Goal: Task Accomplishment & Management: Complete application form

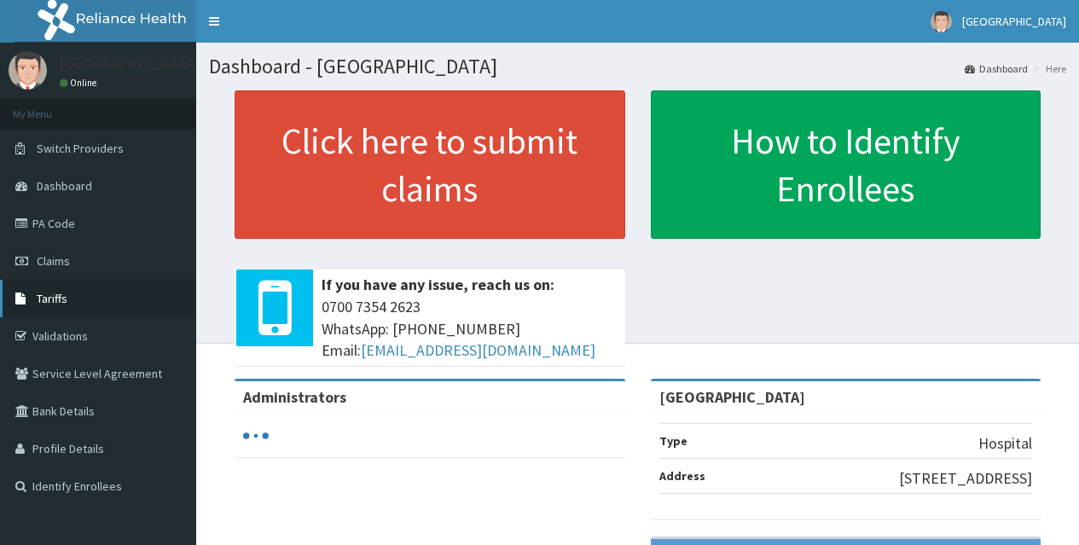
click at [63, 299] on span "Tariffs" at bounding box center [52, 298] width 31 height 15
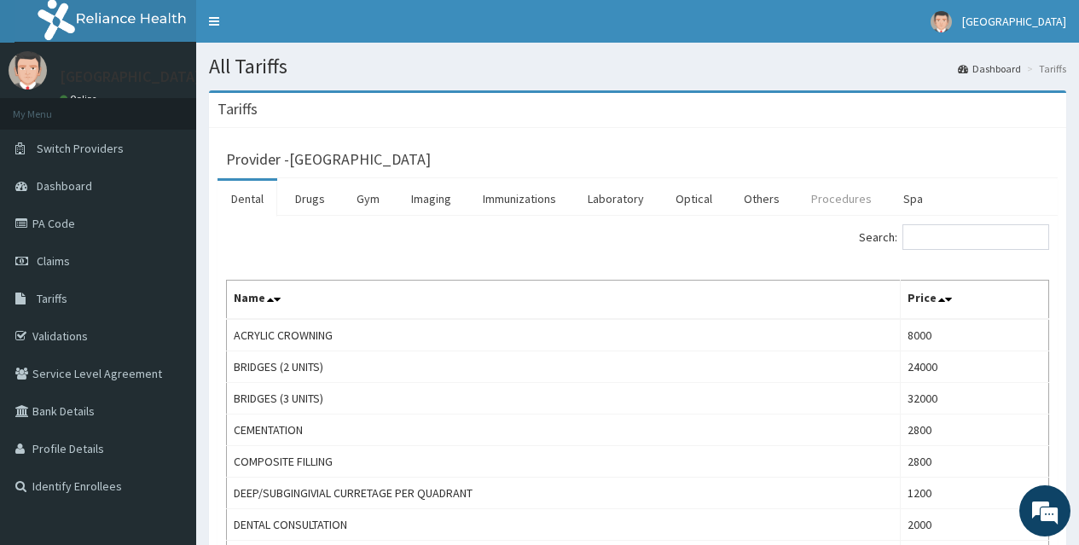
click at [830, 201] on link "Procedures" at bounding box center [842, 199] width 88 height 36
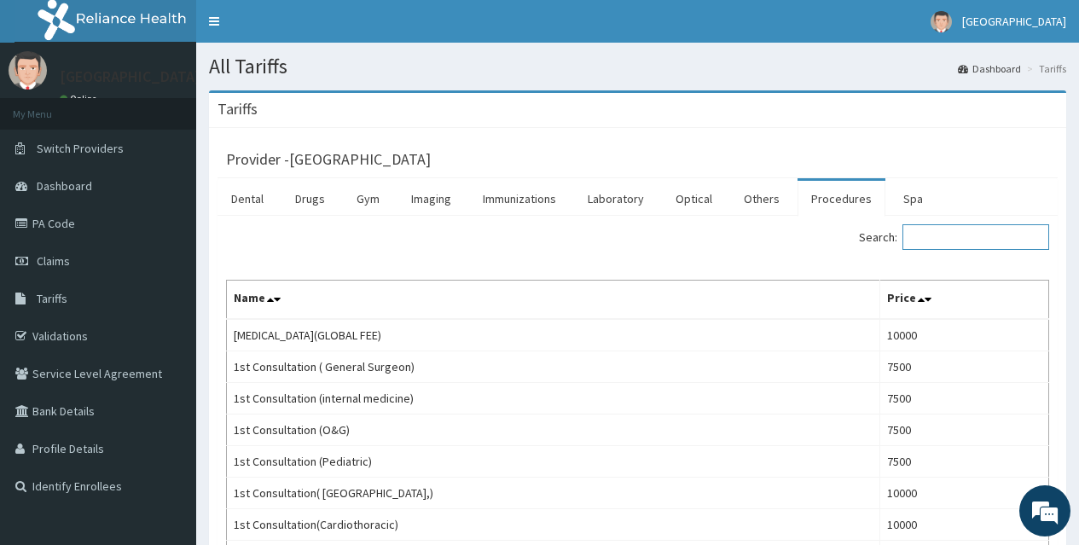
click at [1000, 241] on input "Search:" at bounding box center [976, 237] width 147 height 26
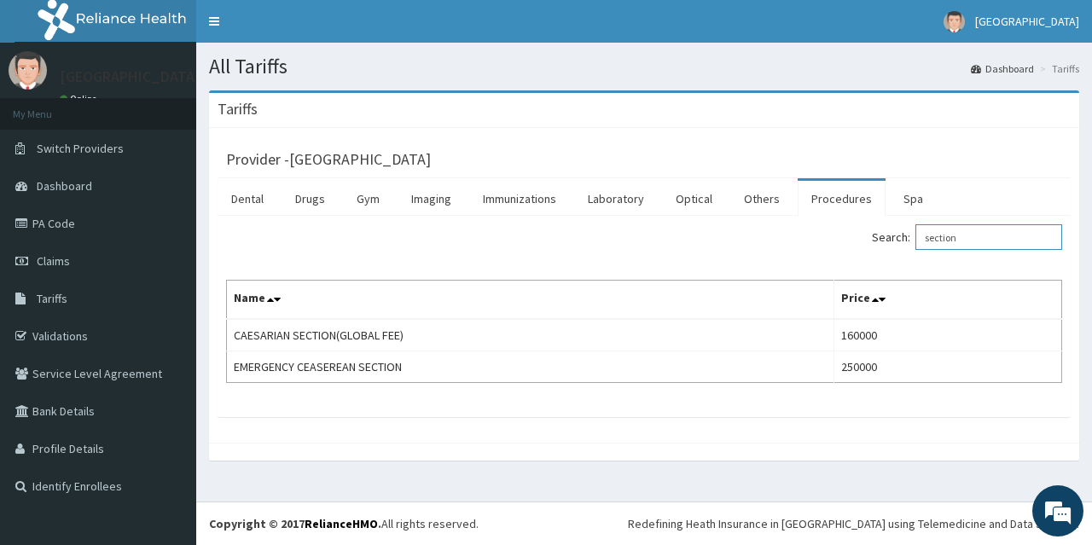
type input "section"
click at [74, 224] on link "PA Code" at bounding box center [98, 224] width 196 height 38
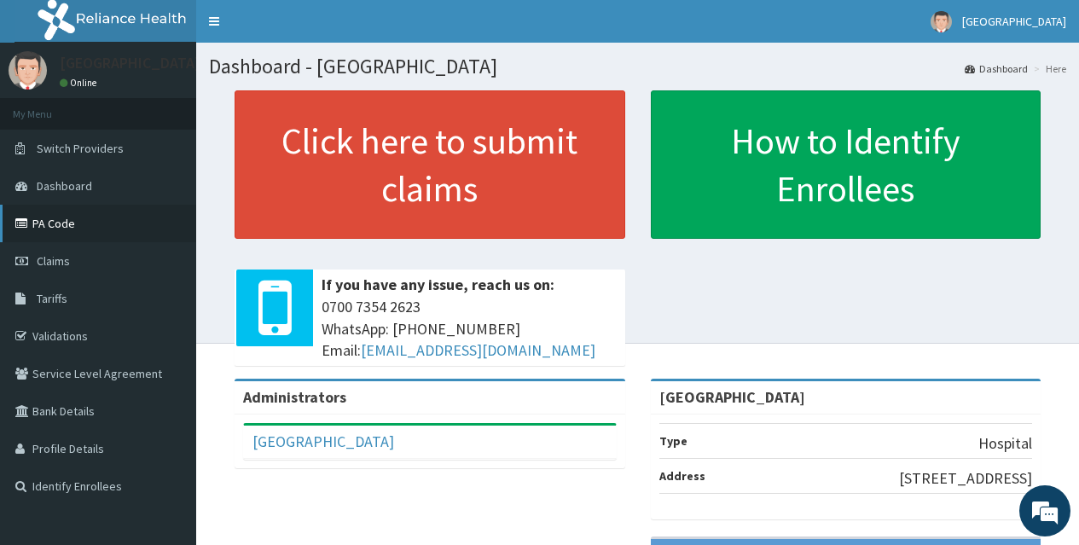
click at [86, 223] on link "PA Code" at bounding box center [98, 224] width 196 height 38
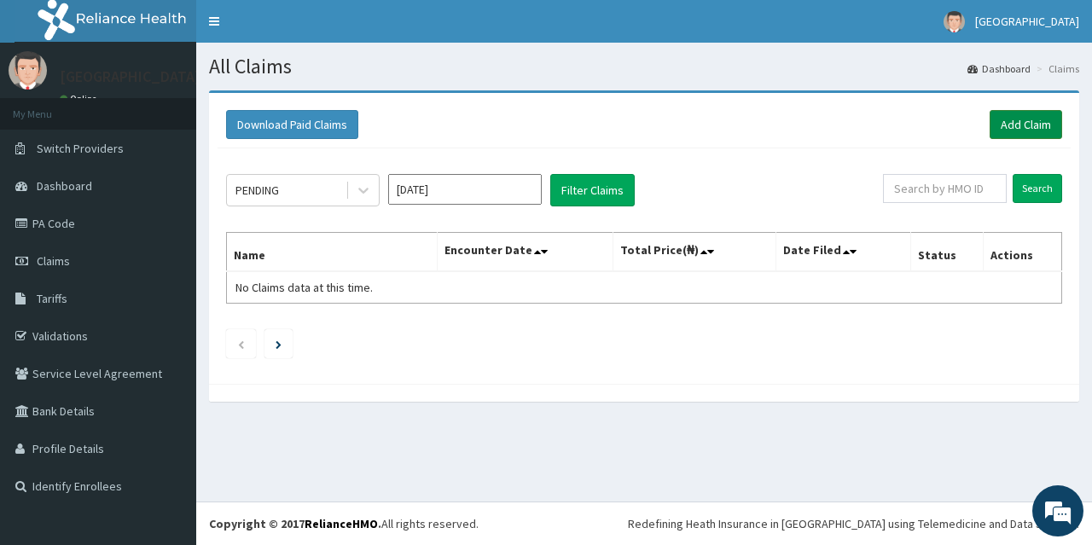
click at [1036, 117] on link "Add Claim" at bounding box center [1026, 124] width 73 height 29
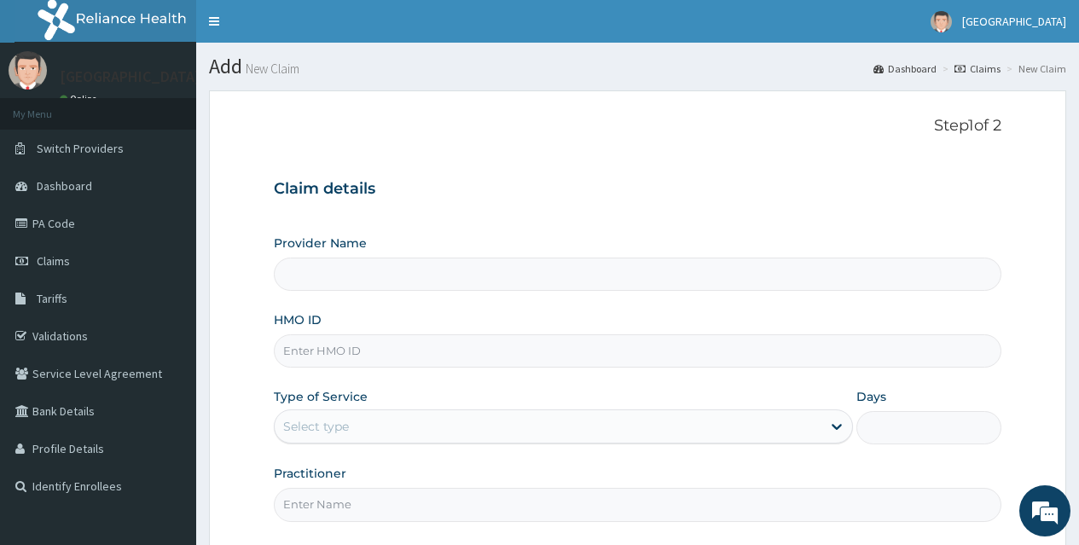
type input "[GEOGRAPHIC_DATA]"
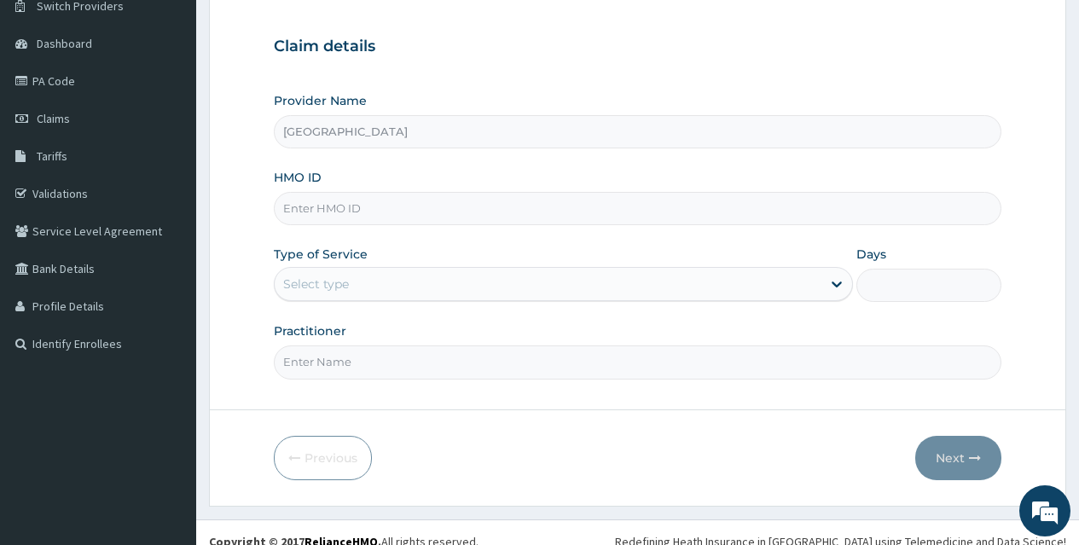
scroll to position [160, 0]
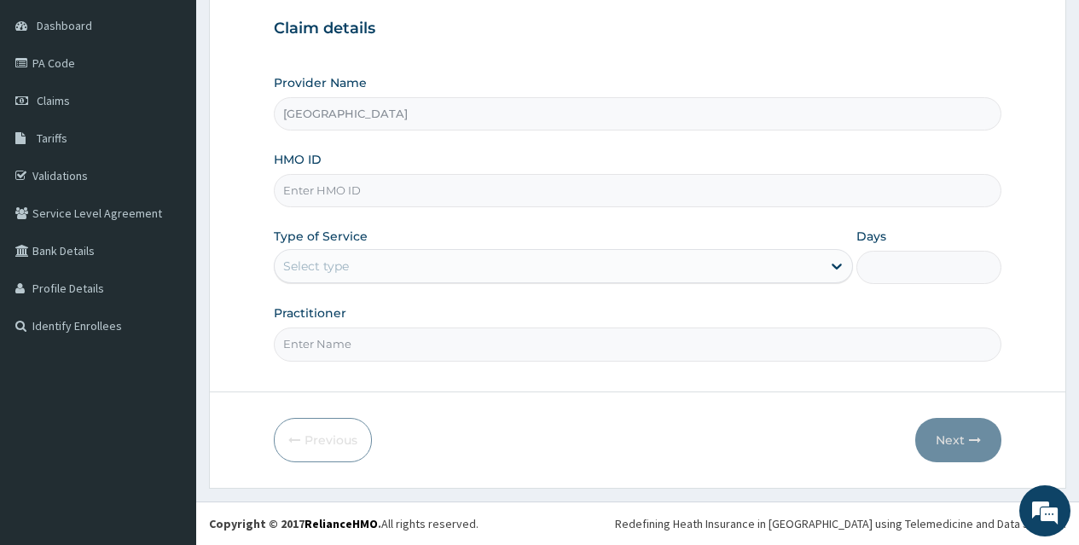
click at [612, 179] on input "HMO ID" at bounding box center [638, 190] width 728 height 33
type input "GMT/10165/B"
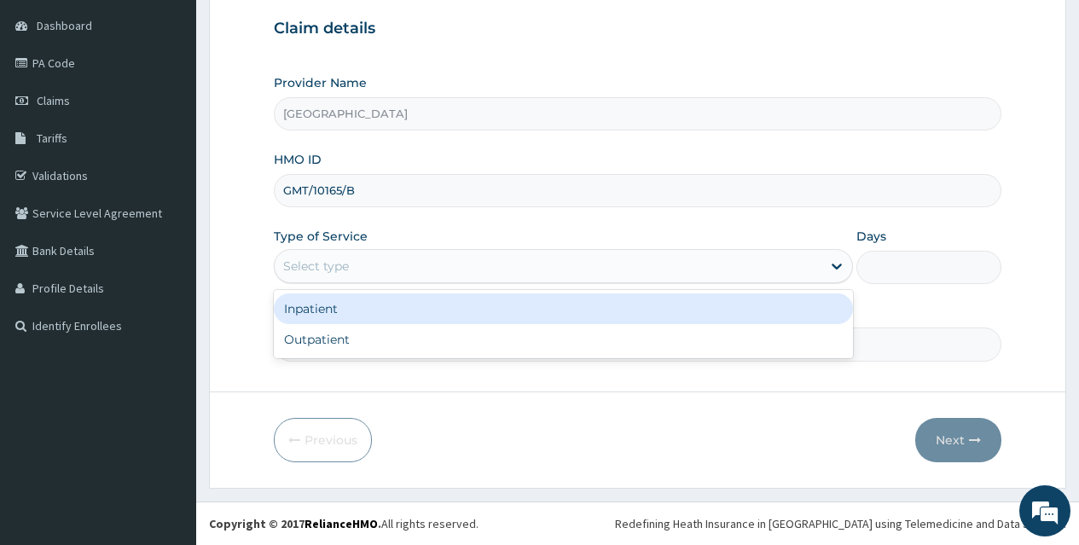
click at [612, 270] on div "Select type" at bounding box center [548, 266] width 547 height 27
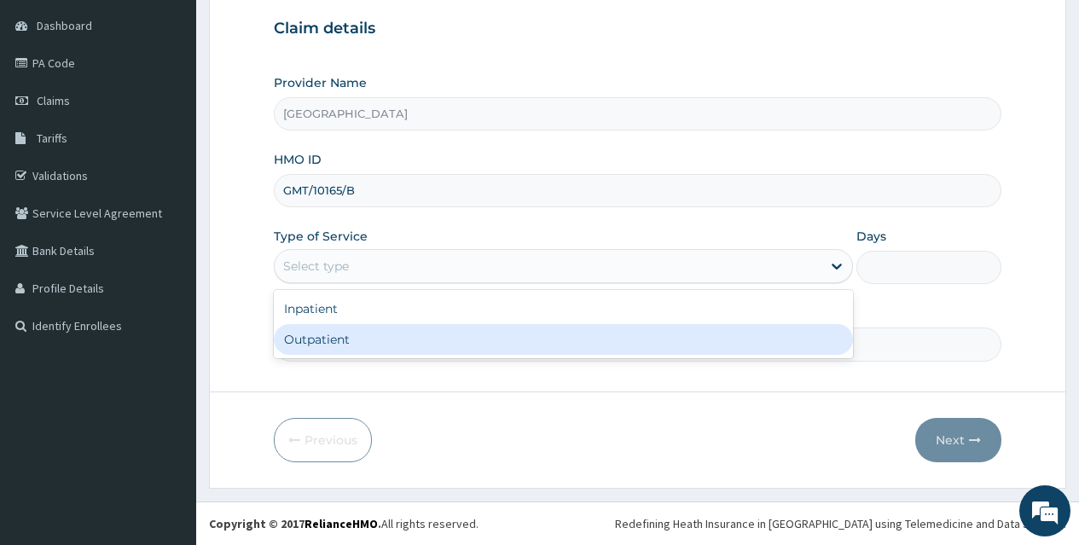
click at [612, 342] on div "Outpatient" at bounding box center [563, 339] width 579 height 31
type input "1"
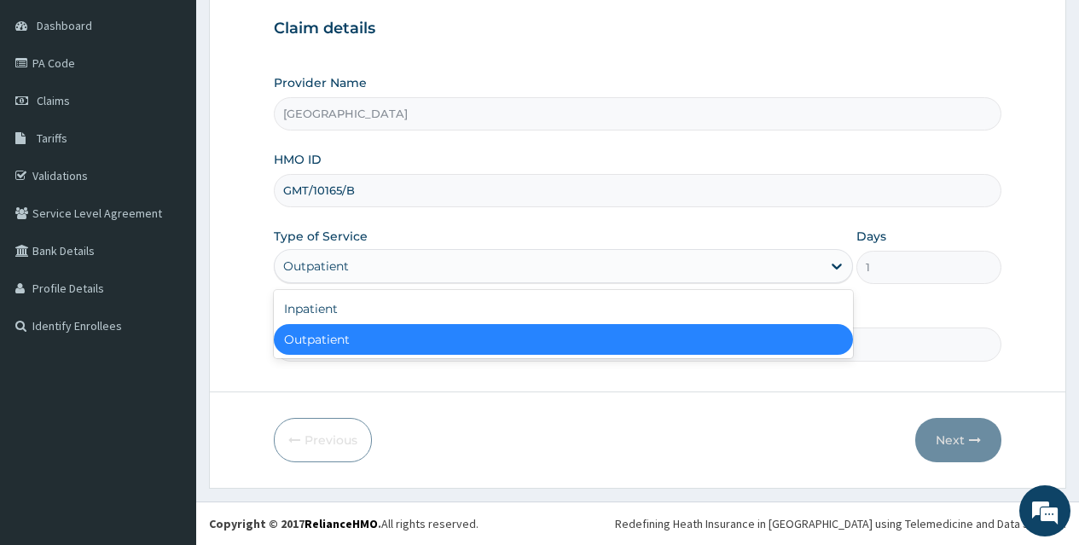
click at [819, 272] on div "Outpatient" at bounding box center [548, 266] width 547 height 27
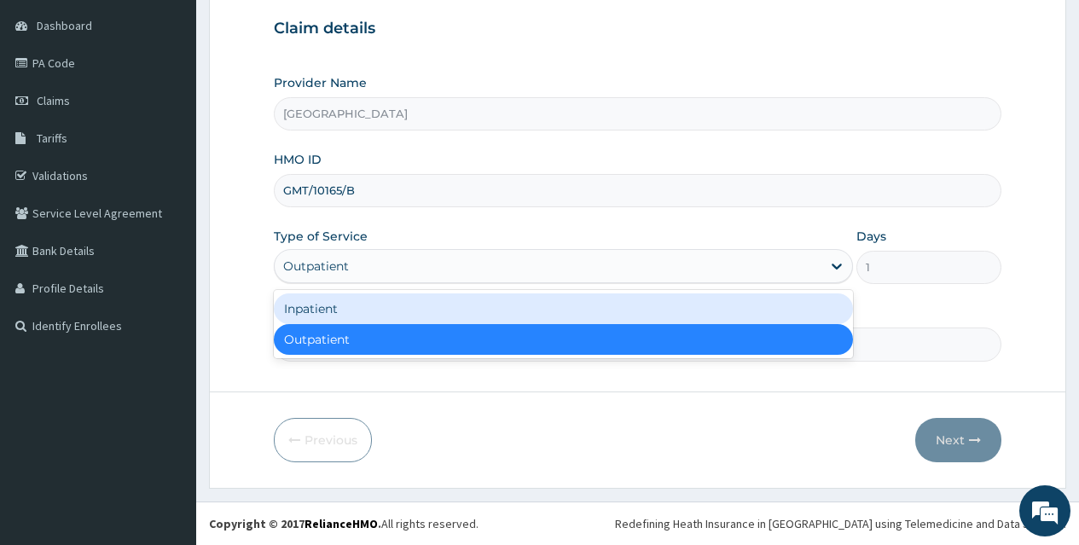
click at [796, 302] on div "Inpatient" at bounding box center [563, 308] width 579 height 31
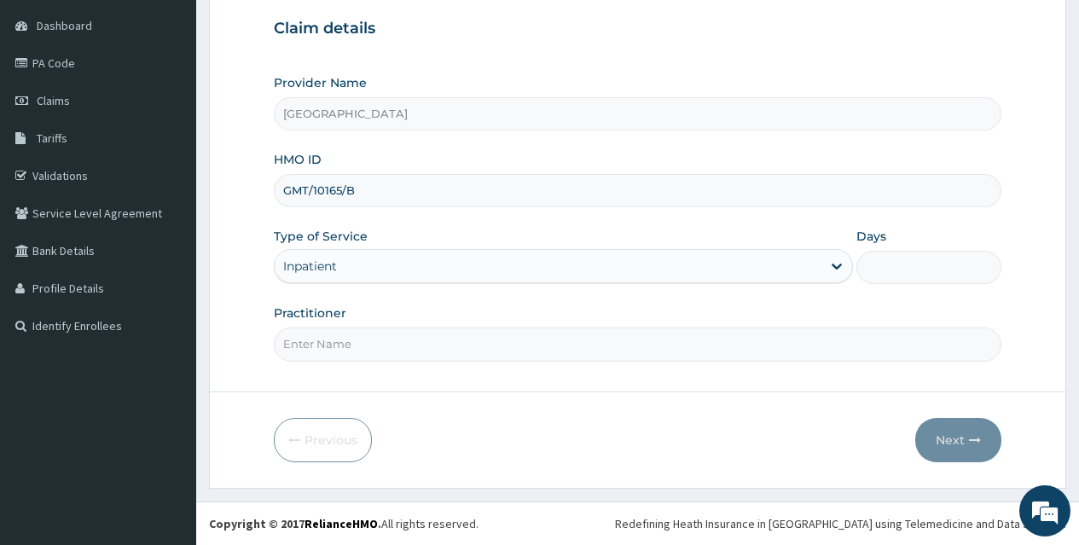
click at [927, 267] on input "Days" at bounding box center [928, 267] width 145 height 33
type input "5"
click at [745, 348] on input "Practitioner" at bounding box center [638, 344] width 728 height 33
type input "DR AYO ONI"
click at [947, 440] on button "Next" at bounding box center [958, 440] width 86 height 44
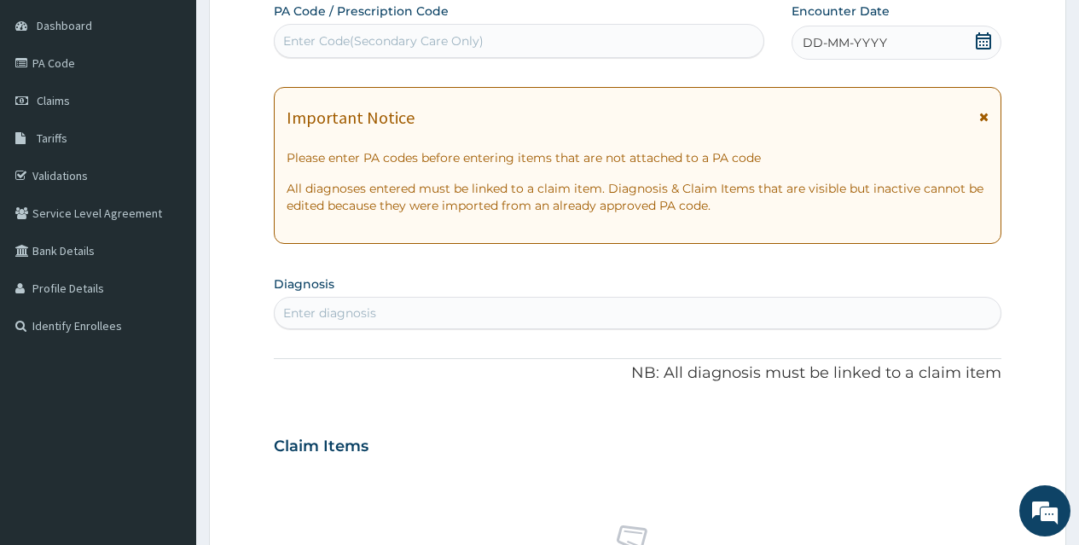
click at [988, 37] on icon at bounding box center [983, 40] width 17 height 17
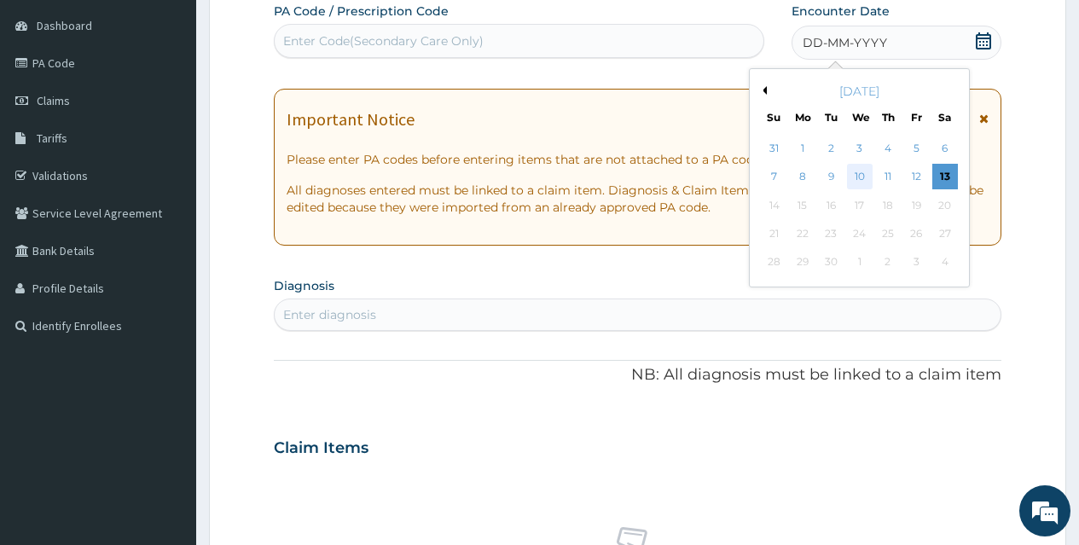
click at [856, 176] on div "10" at bounding box center [859, 178] width 26 height 26
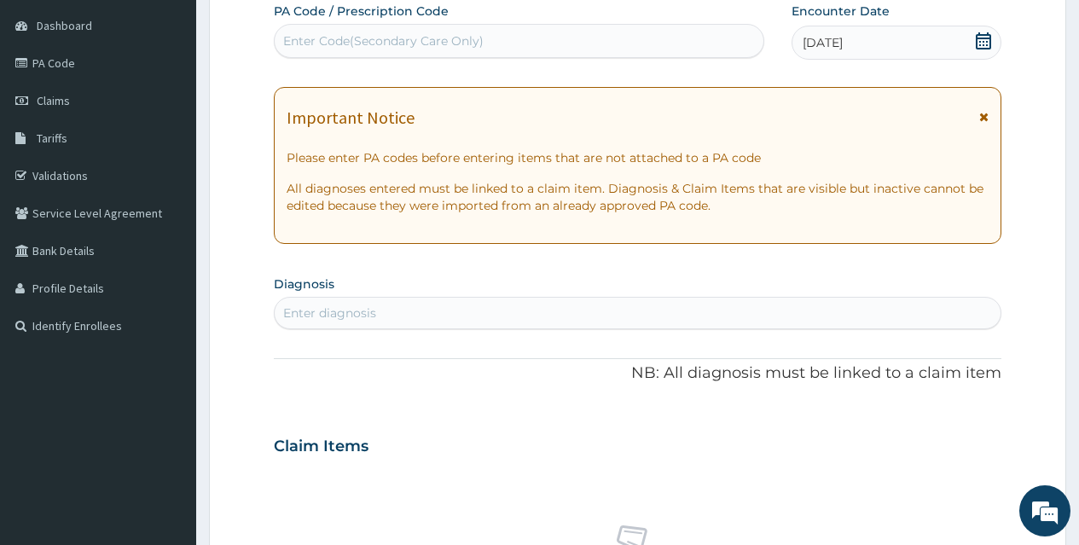
click at [612, 37] on div "Enter Code(Secondary Care Only)" at bounding box center [519, 40] width 488 height 27
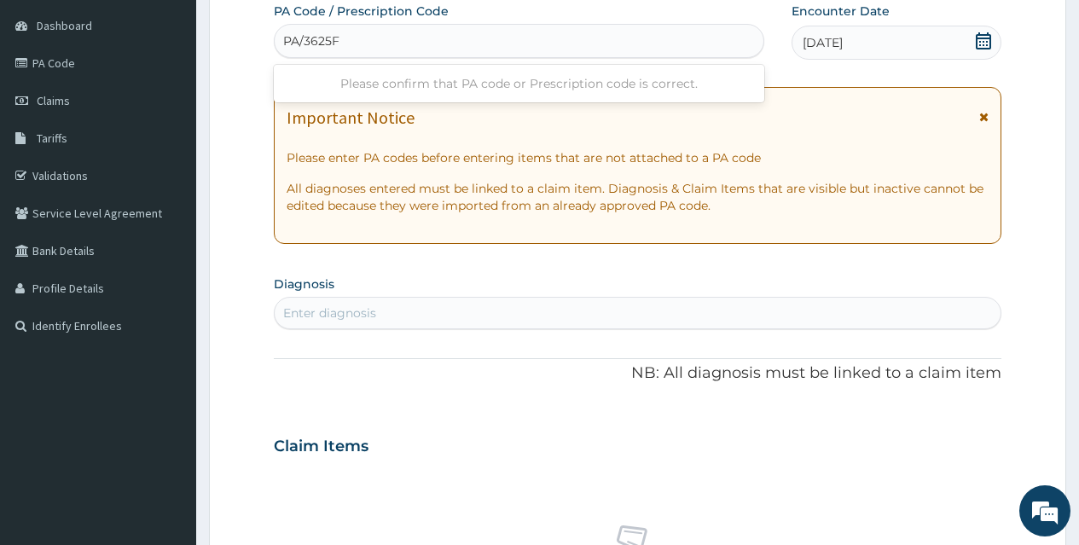
type input "PA/3625F5"
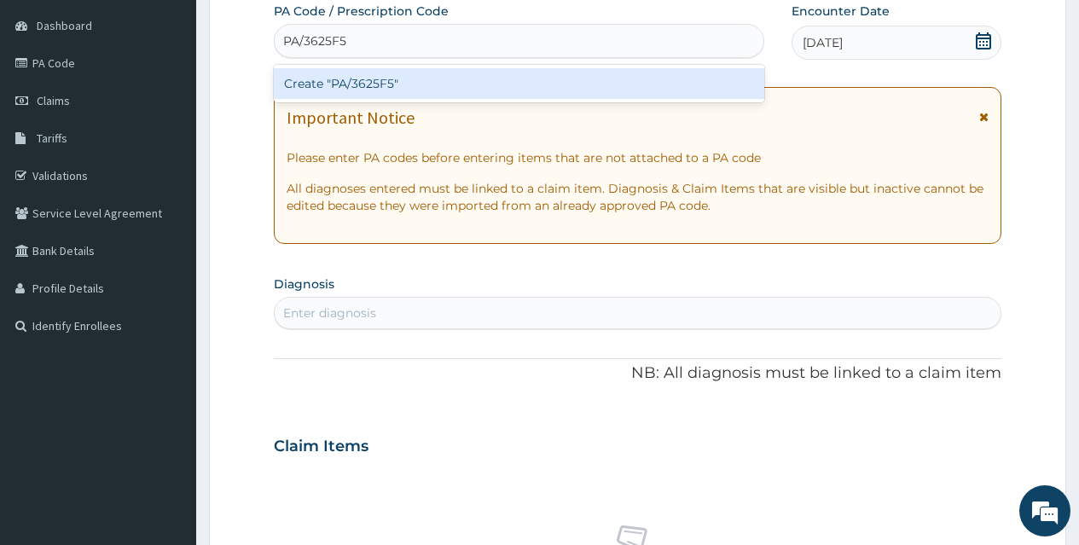
click at [612, 79] on div "Create "PA/3625F5"" at bounding box center [519, 83] width 490 height 31
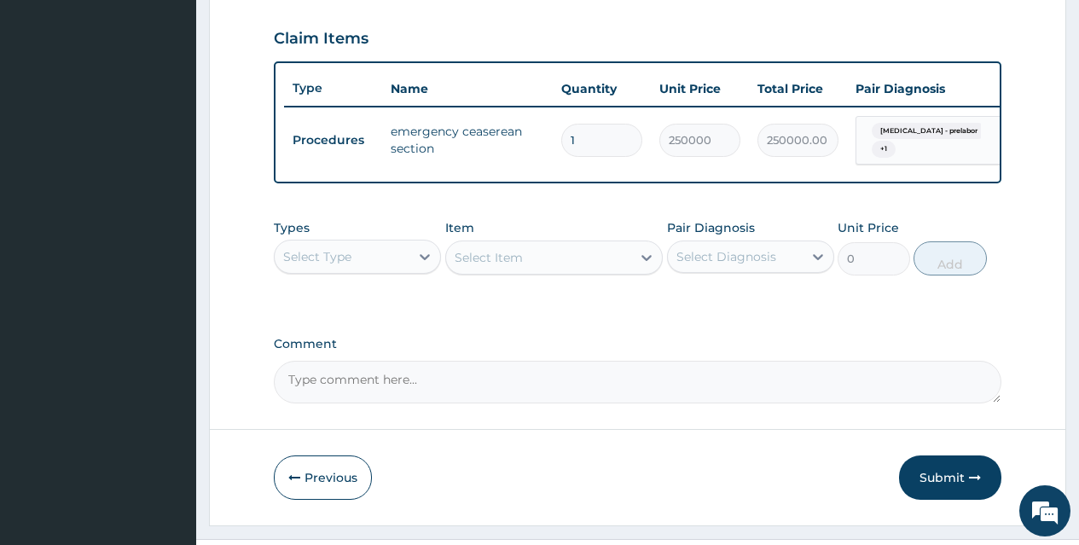
scroll to position [624, 0]
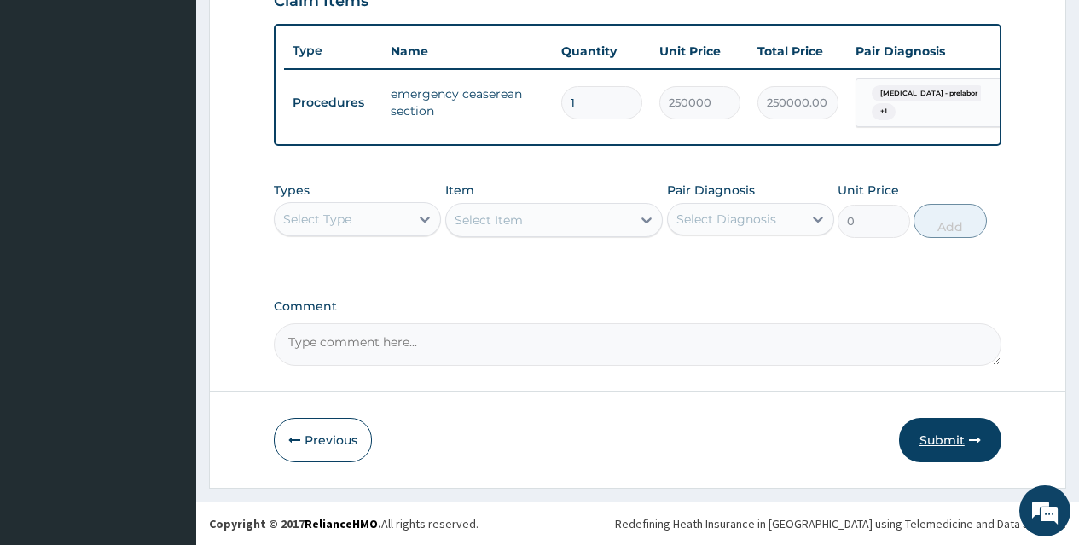
click at [945, 432] on button "Submit" at bounding box center [950, 440] width 102 height 44
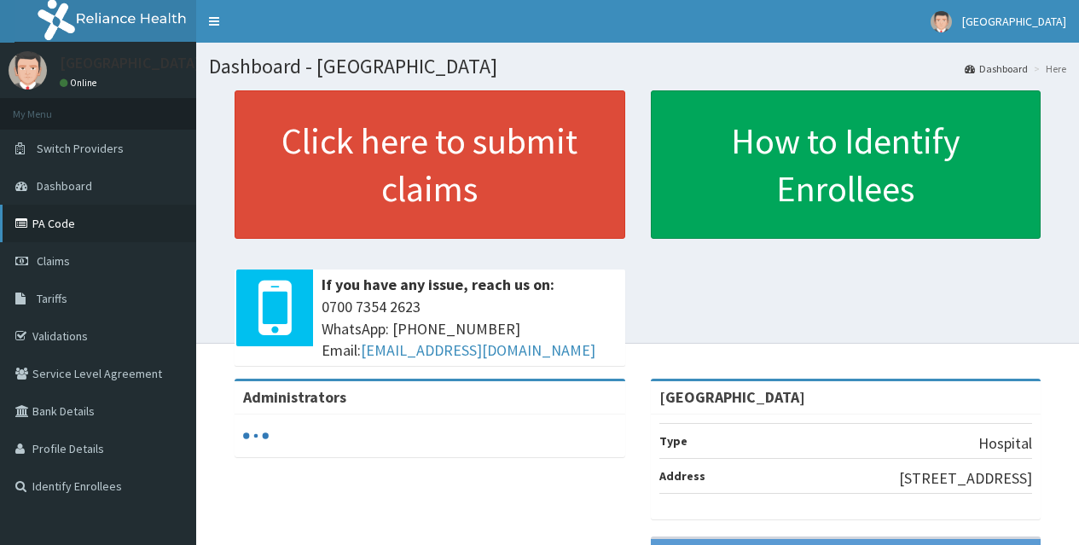
click at [55, 222] on link "PA Code" at bounding box center [98, 224] width 196 height 38
